Goal: Task Accomplishment & Management: Manage account settings

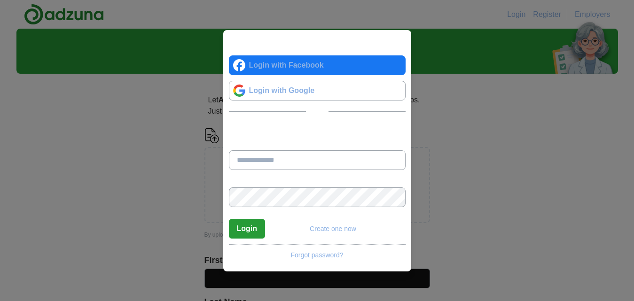
click at [287, 155] on input "Email address" at bounding box center [317, 160] width 177 height 20
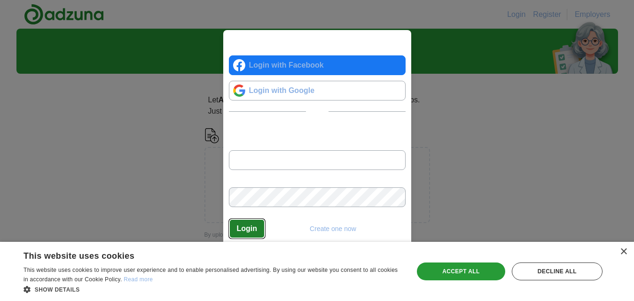
click at [244, 225] on button "Login" at bounding box center [247, 229] width 37 height 20
click at [343, 158] on input "**********" at bounding box center [317, 160] width 177 height 20
type input "*"
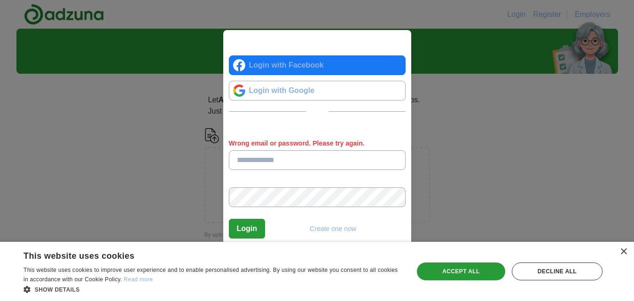
click at [134, 173] on div "Login Login with Facebook Login with Google OR Login with your Adzuna account: …" at bounding box center [317, 150] width 634 height 301
drag, startPoint x: 170, startPoint y: 184, endPoint x: 197, endPoint y: 189, distance: 27.7
click at [170, 184] on div "Login Login with Facebook Login with Google OR Login with your Adzuna account: …" at bounding box center [317, 150] width 634 height 301
click at [215, 177] on div "Login Login with Facebook Login with Google OR Login with your Adzuna account: …" at bounding box center [317, 150] width 634 height 301
click at [116, 128] on div "Login Login with Facebook Login with Google OR Login with your Adzuna account: …" at bounding box center [317, 150] width 634 height 301
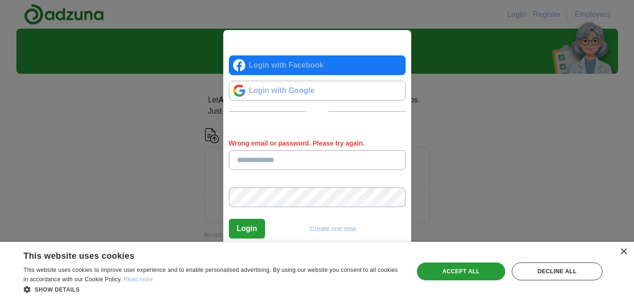
click at [282, 161] on input "Wrong email or password. Please try again." at bounding box center [317, 160] width 177 height 20
type input "**********"
